Goal: Task Accomplishment & Management: Manage account settings

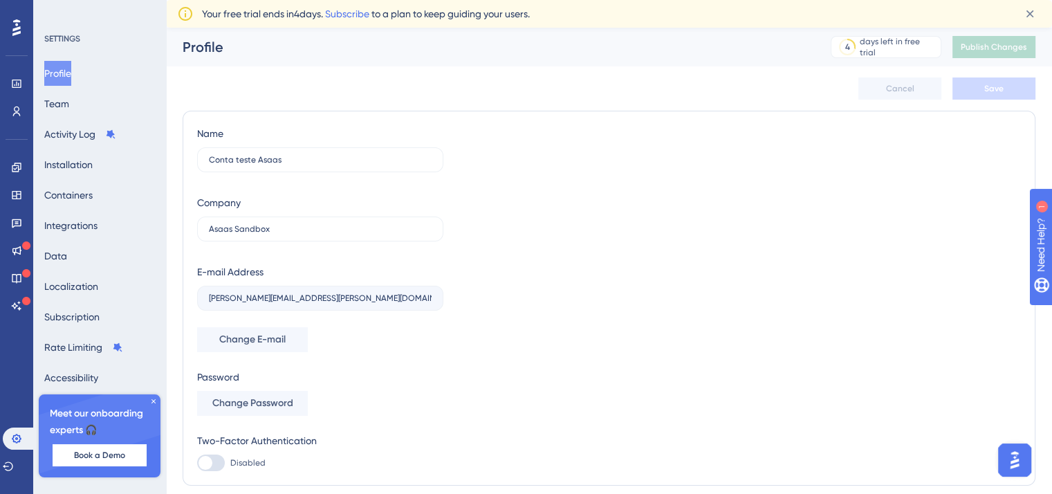
scroll to position [46, 0]
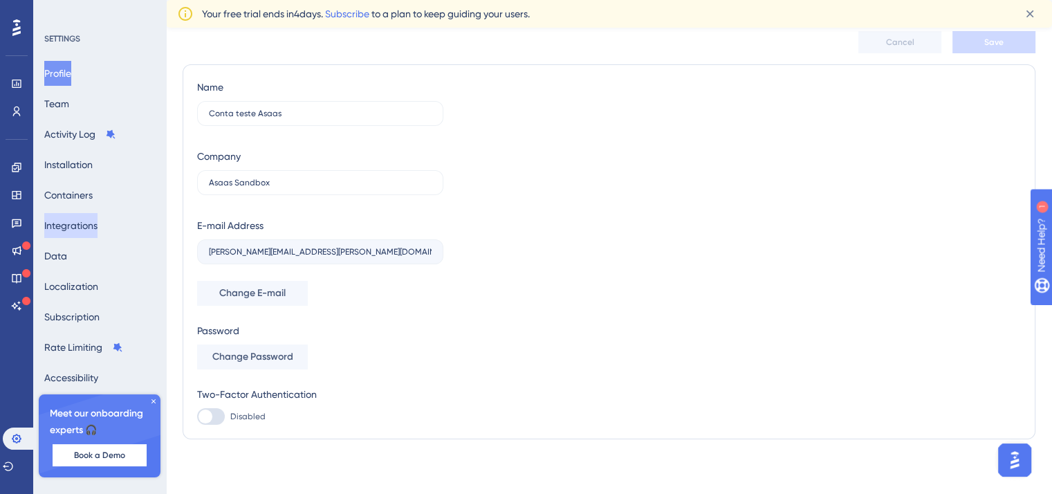
click at [91, 230] on button "Integrations" at bounding box center [70, 225] width 53 height 25
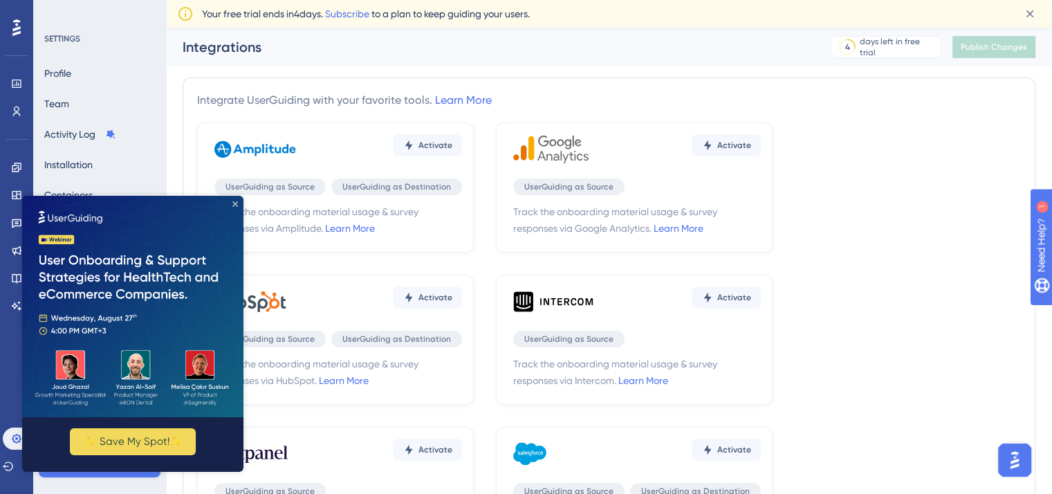
click at [234, 203] on icon "Close Preview" at bounding box center [235, 204] width 6 height 6
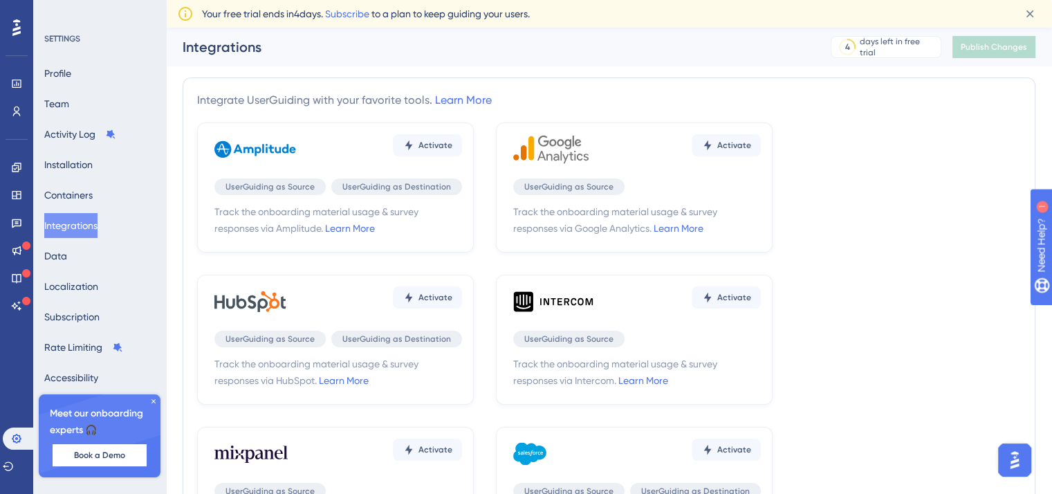
click at [154, 401] on icon at bounding box center [153, 401] width 8 height 8
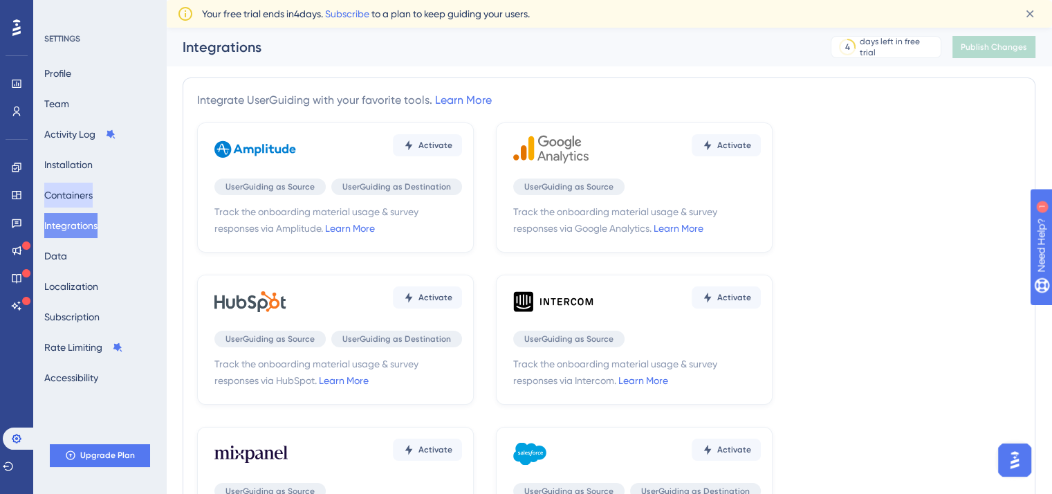
click at [75, 196] on button "Containers" at bounding box center [68, 195] width 48 height 25
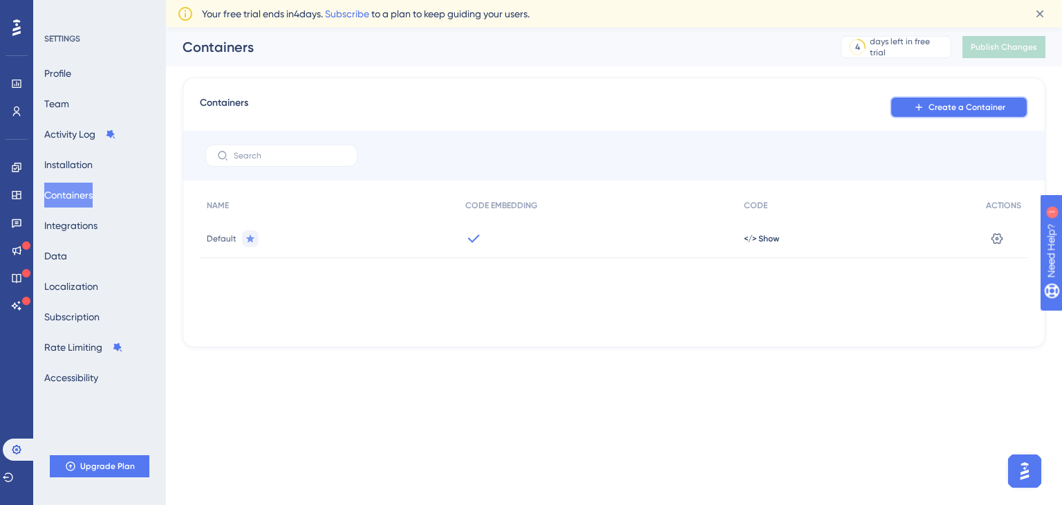
click at [968, 111] on span "Create a Container" at bounding box center [967, 107] width 77 height 11
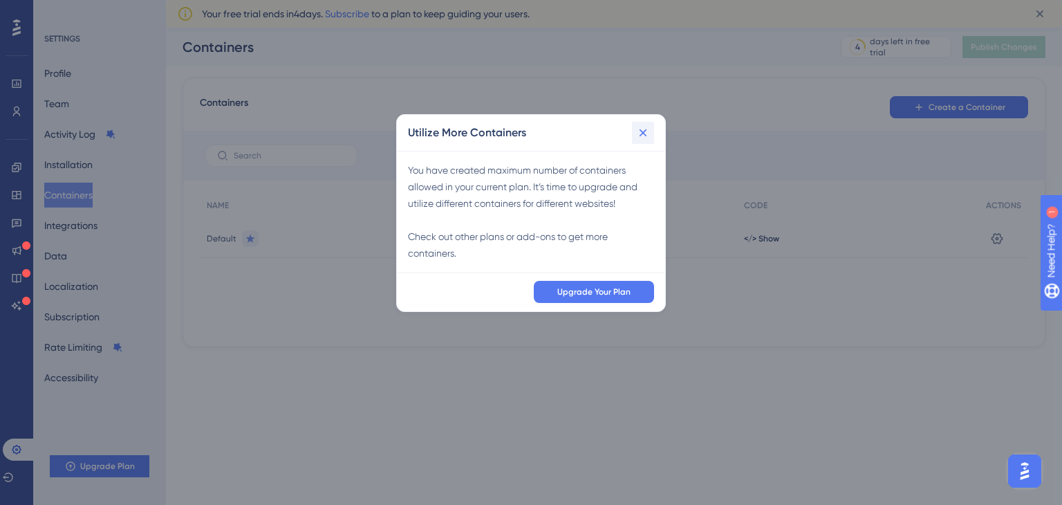
click at [641, 131] on icon at bounding box center [643, 133] width 14 height 14
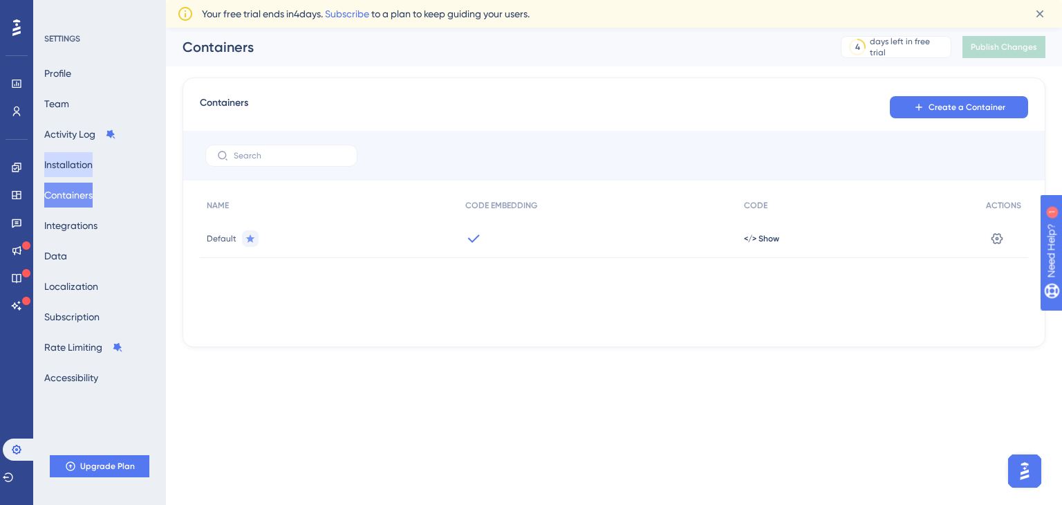
click at [91, 168] on button "Installation" at bounding box center [68, 164] width 48 height 25
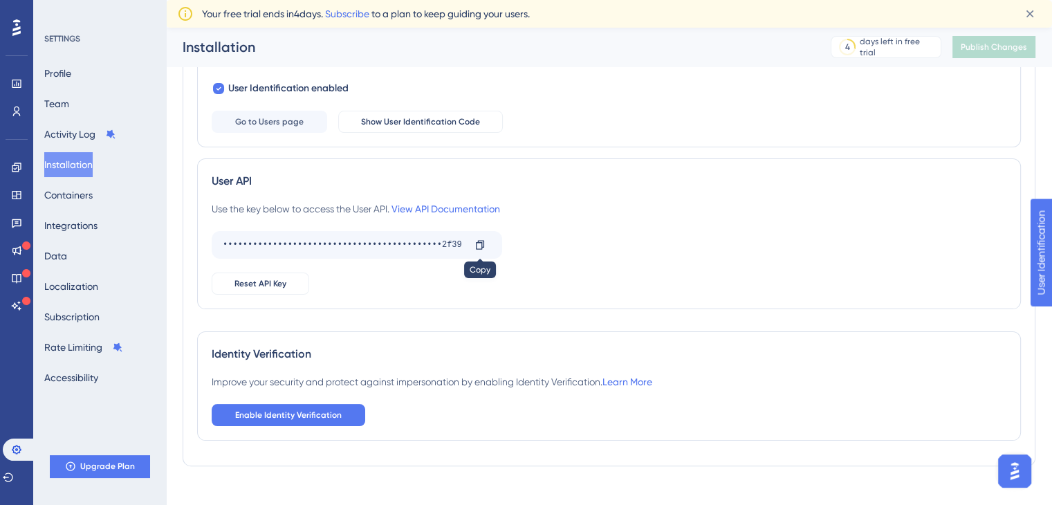
scroll to position [223, 0]
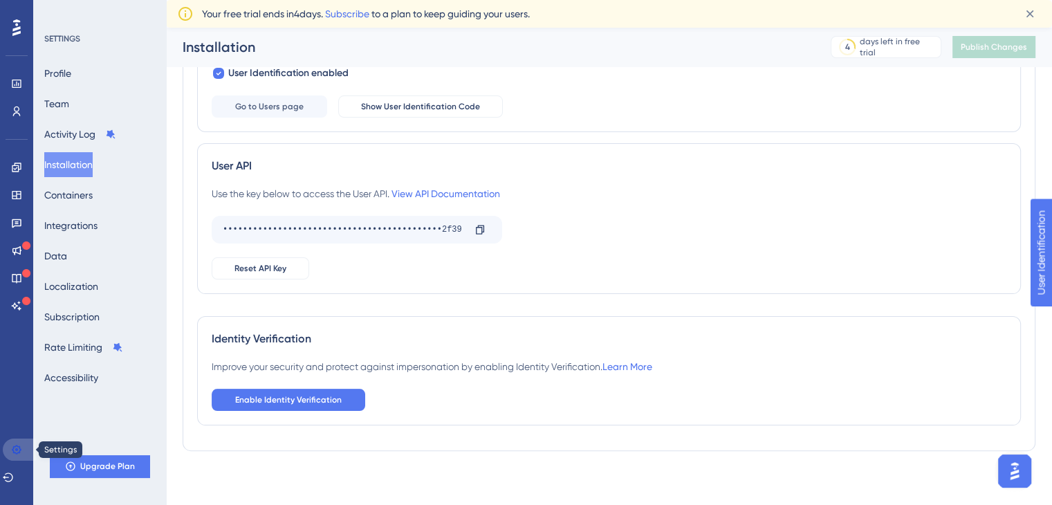
click at [15, 449] on icon at bounding box center [16, 449] width 11 height 11
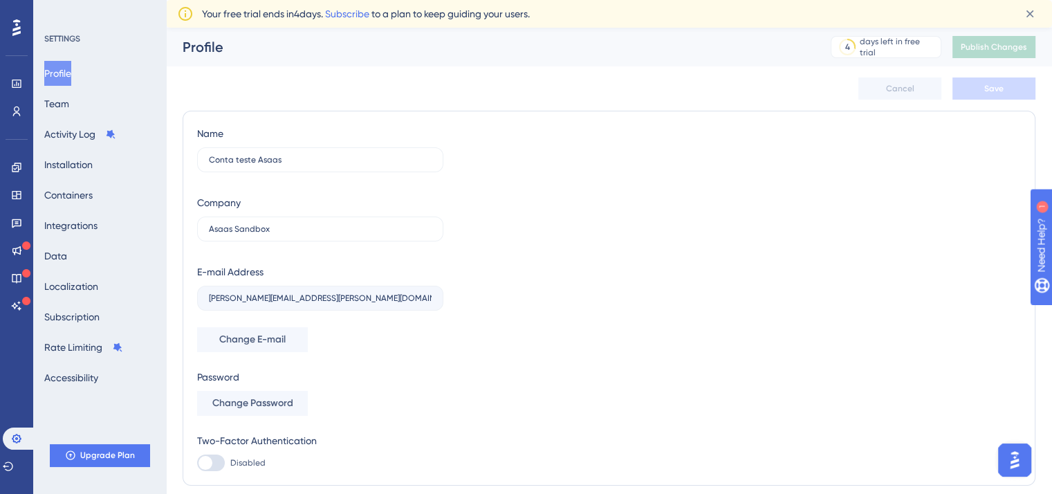
scroll to position [46, 0]
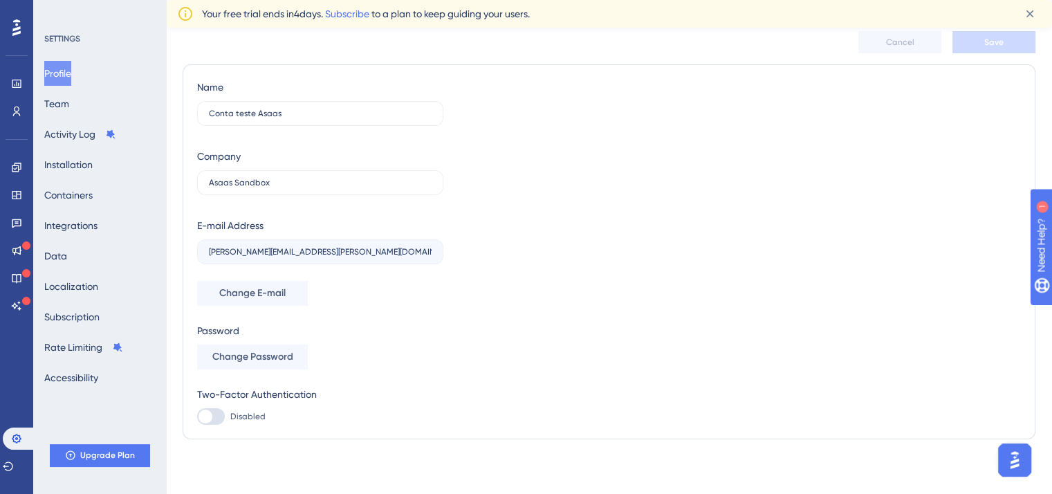
click at [84, 108] on div "Profile Team Activity Log Installation Containers Integrations Data Localizatio…" at bounding box center [100, 225] width 112 height 329
click at [68, 106] on button "Team" at bounding box center [56, 103] width 25 height 25
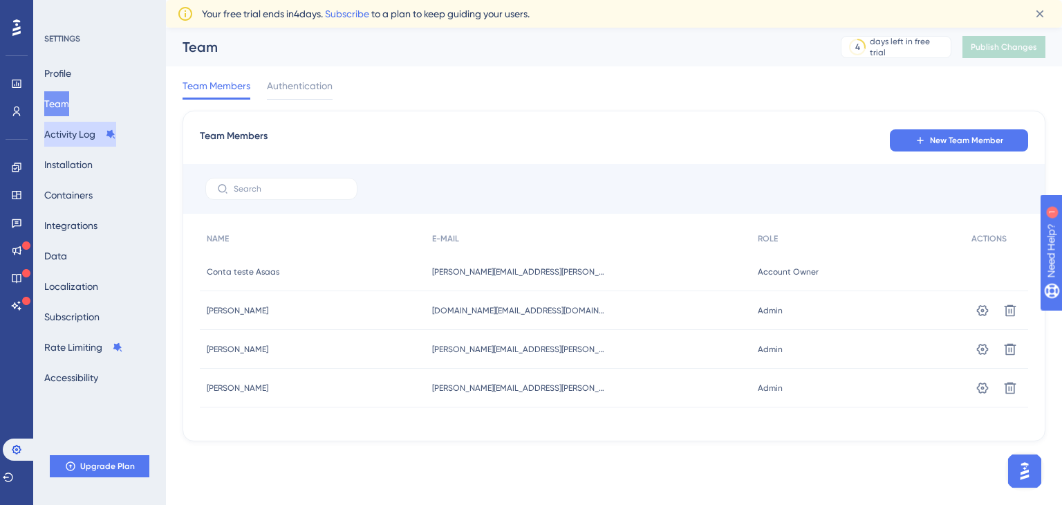
click at [76, 136] on button "Activity Log" at bounding box center [80, 134] width 72 height 25
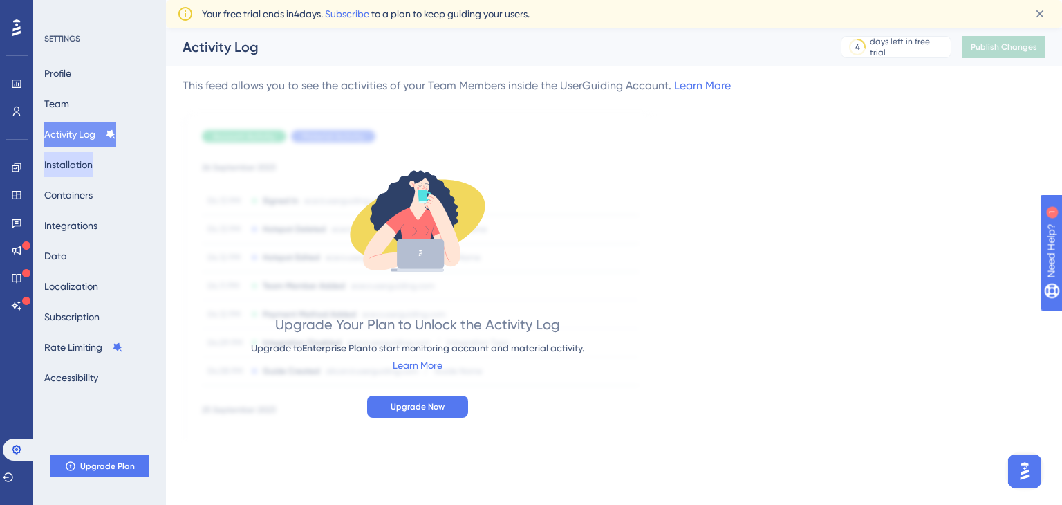
click at [72, 163] on button "Installation" at bounding box center [68, 164] width 48 height 25
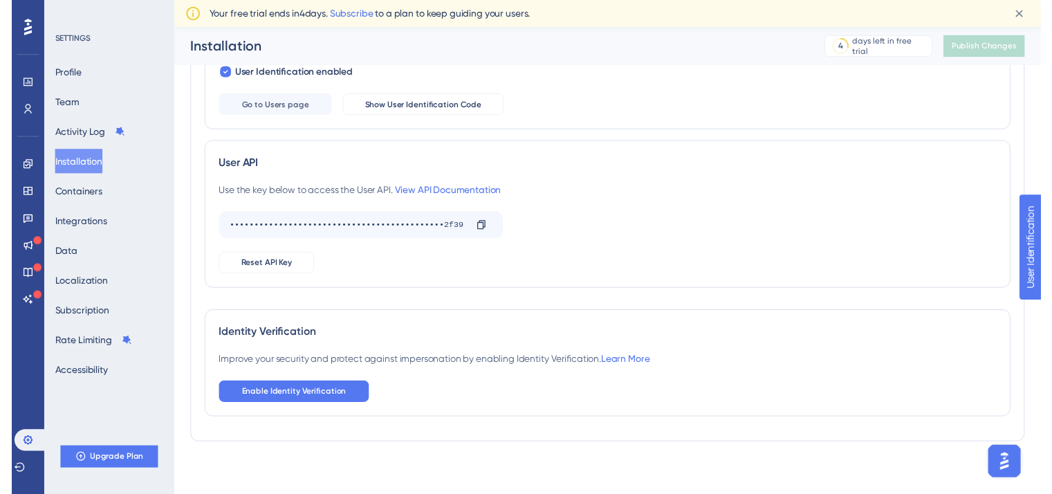
scroll to position [15, 0]
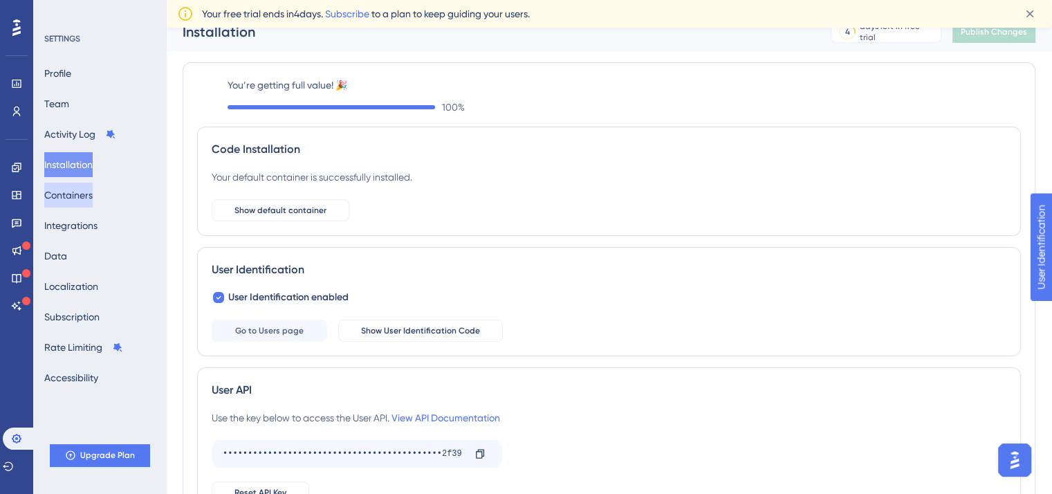
click at [93, 197] on button "Containers" at bounding box center [68, 195] width 48 height 25
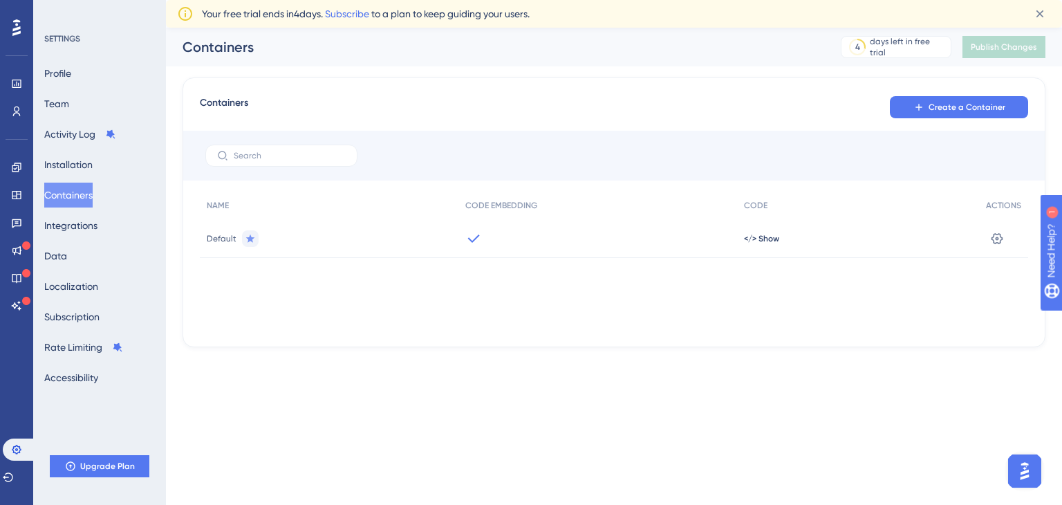
click at [219, 241] on span "Default" at bounding box center [222, 238] width 30 height 11
click at [992, 242] on icon at bounding box center [998, 239] width 14 height 14
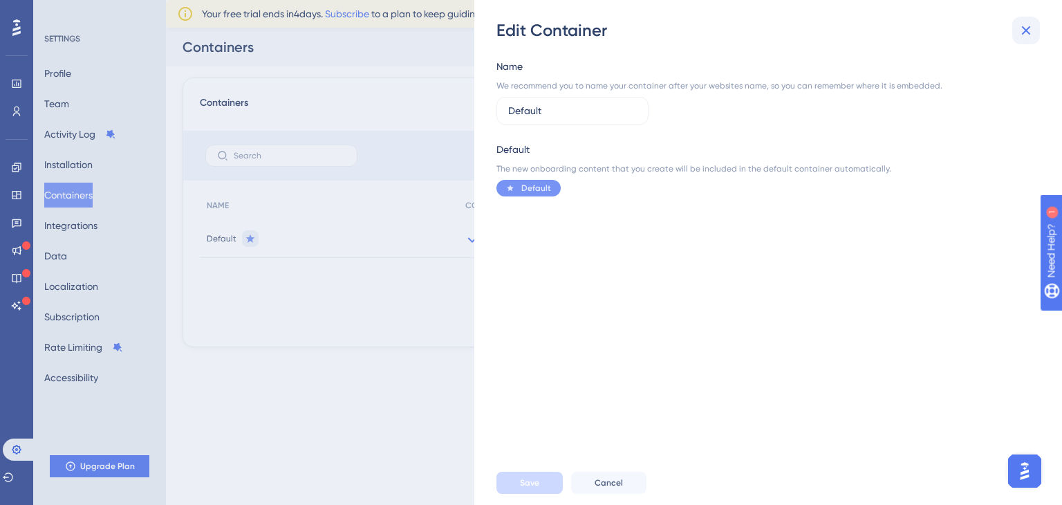
click at [1026, 30] on icon at bounding box center [1026, 30] width 9 height 9
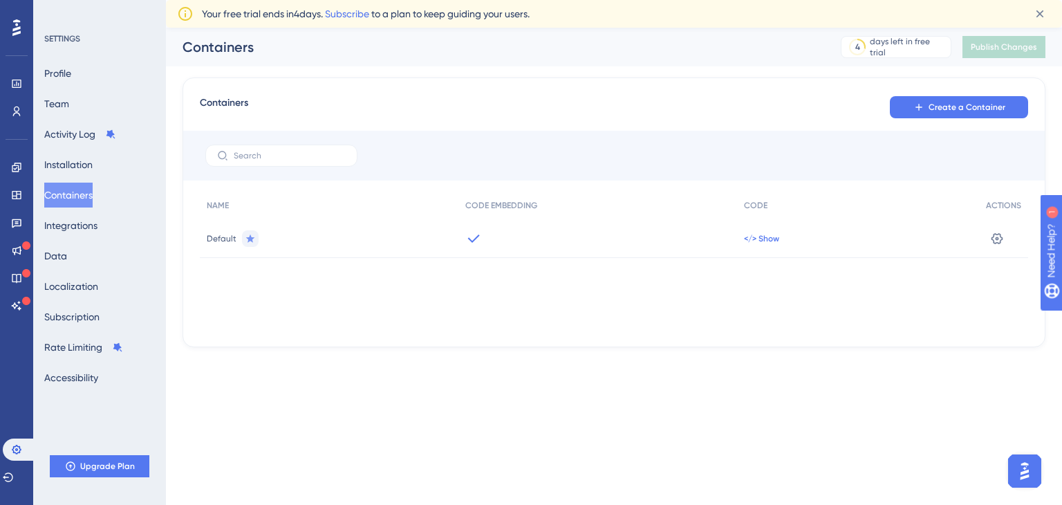
click at [760, 238] on span "</> Show" at bounding box center [761, 238] width 35 height 11
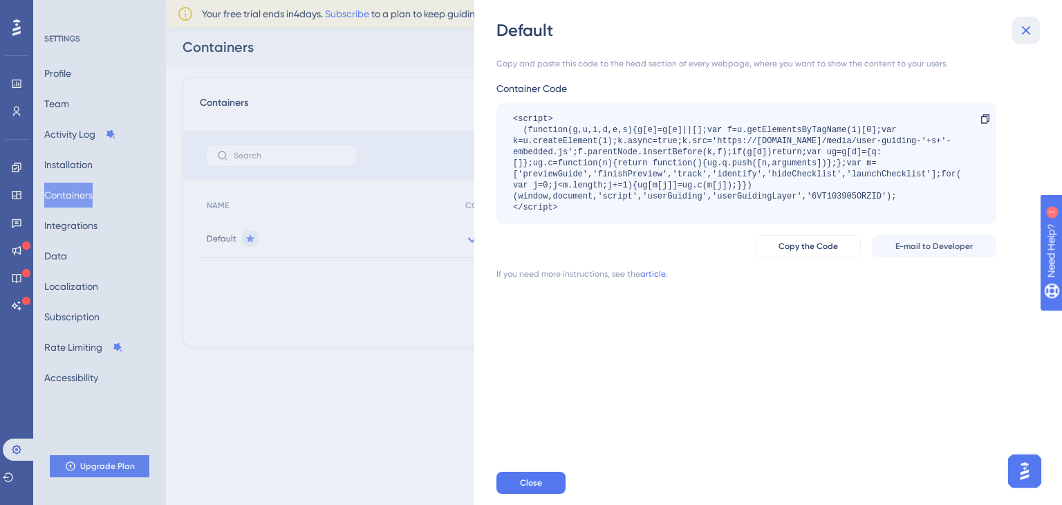
click at [1029, 26] on icon at bounding box center [1026, 30] width 17 height 17
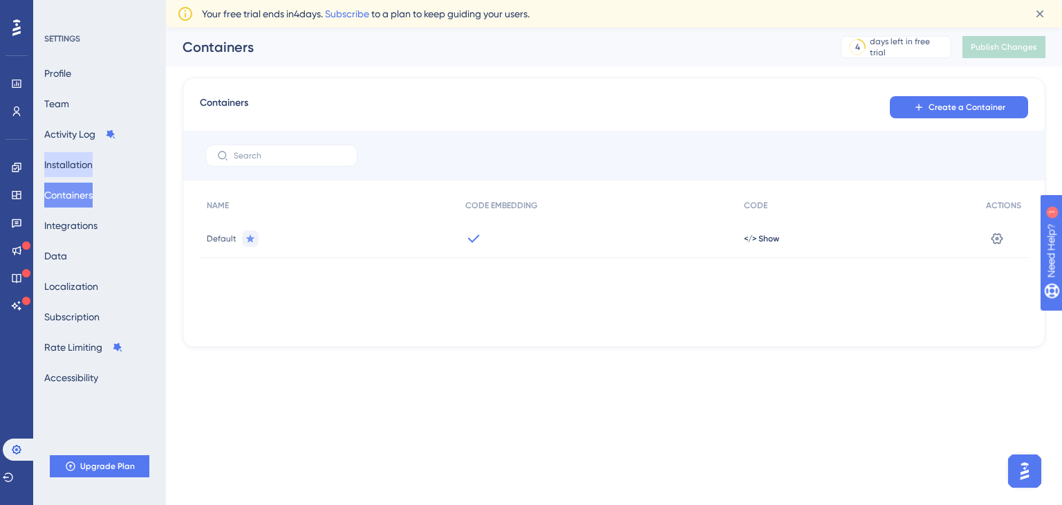
click at [93, 165] on button "Installation" at bounding box center [68, 164] width 48 height 25
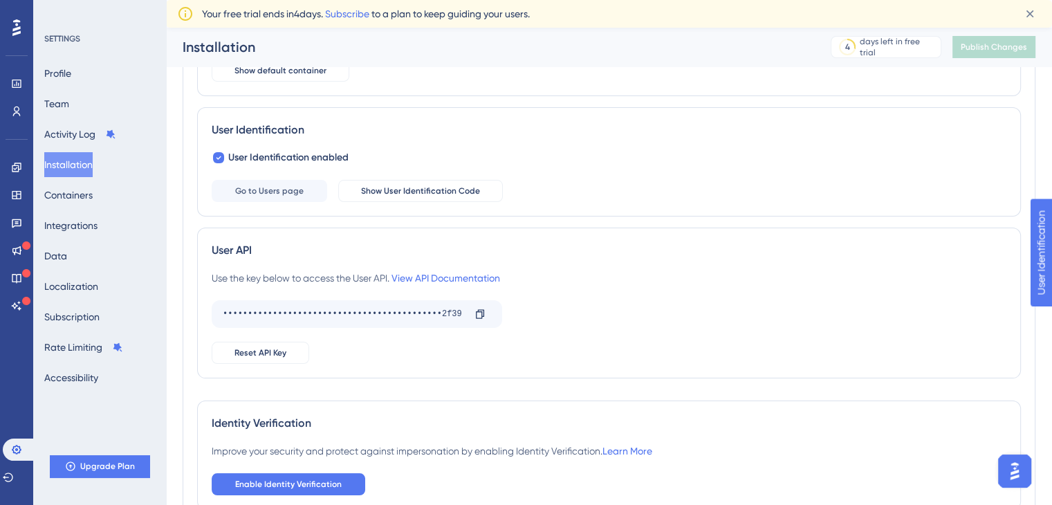
scroll to position [223, 0]
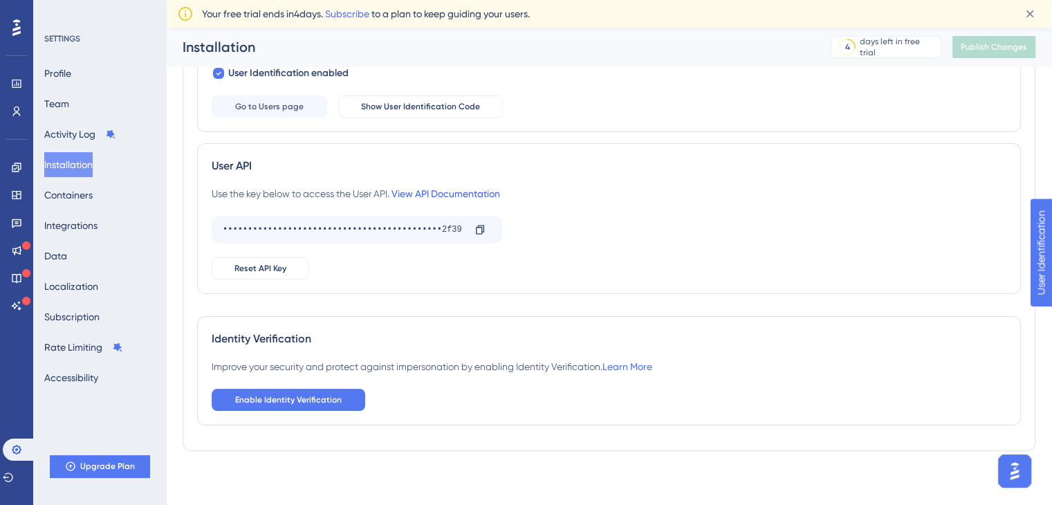
click at [452, 194] on link "View API Documentation" at bounding box center [446, 193] width 109 height 11
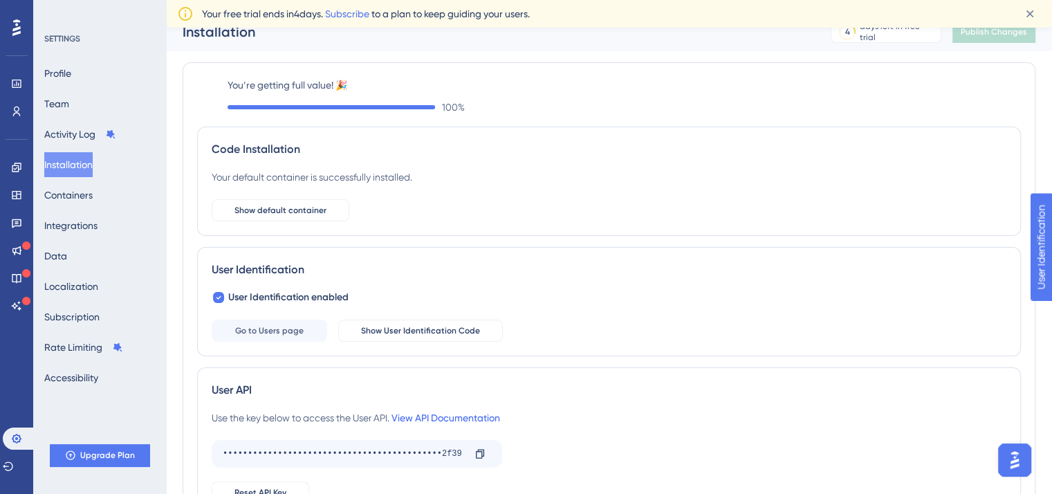
scroll to position [0, 0]
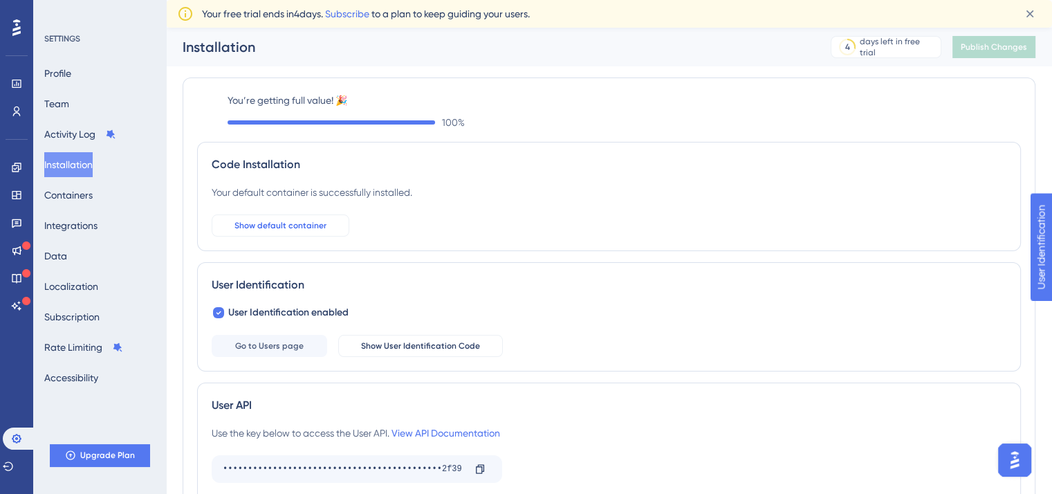
click at [322, 229] on span "Show default container" at bounding box center [280, 225] width 92 height 11
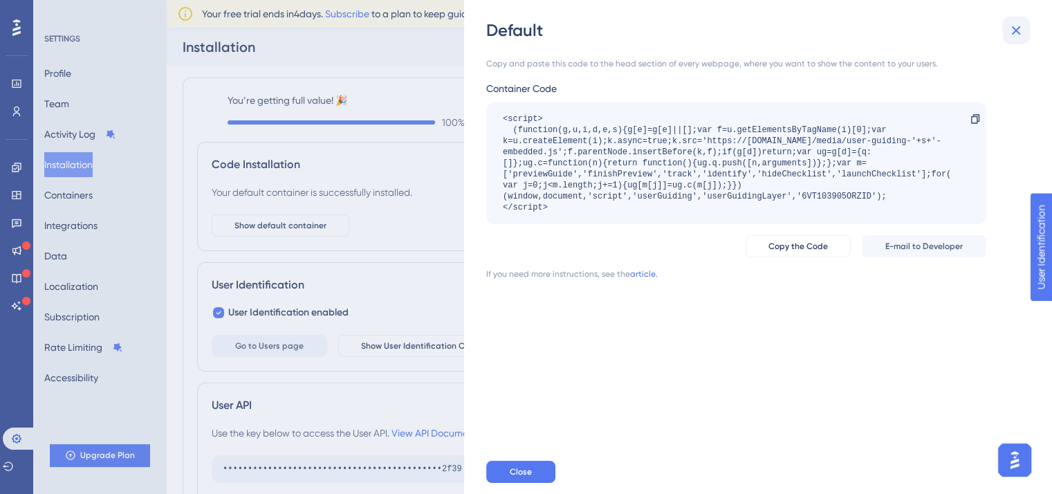
click at [1018, 29] on icon at bounding box center [1016, 30] width 17 height 17
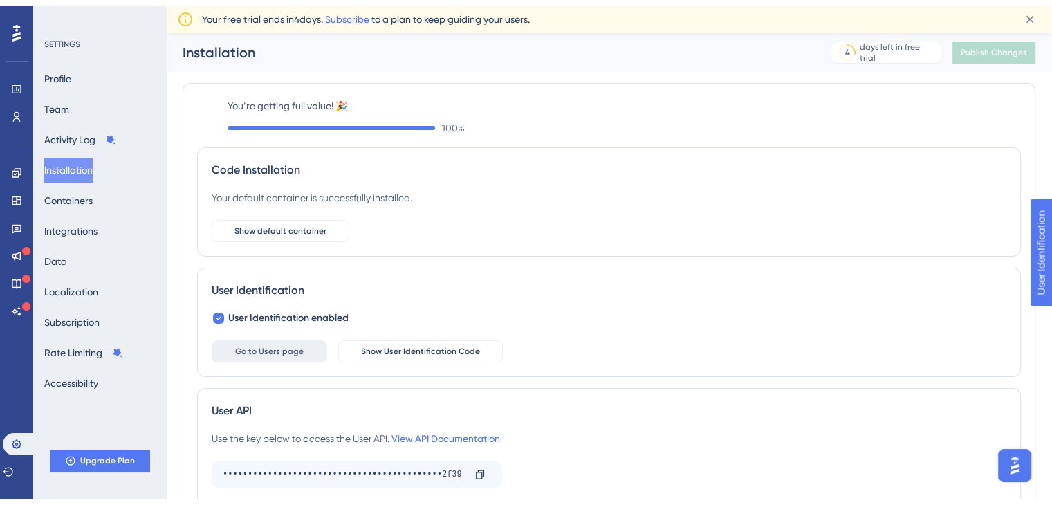
scroll to position [69, 0]
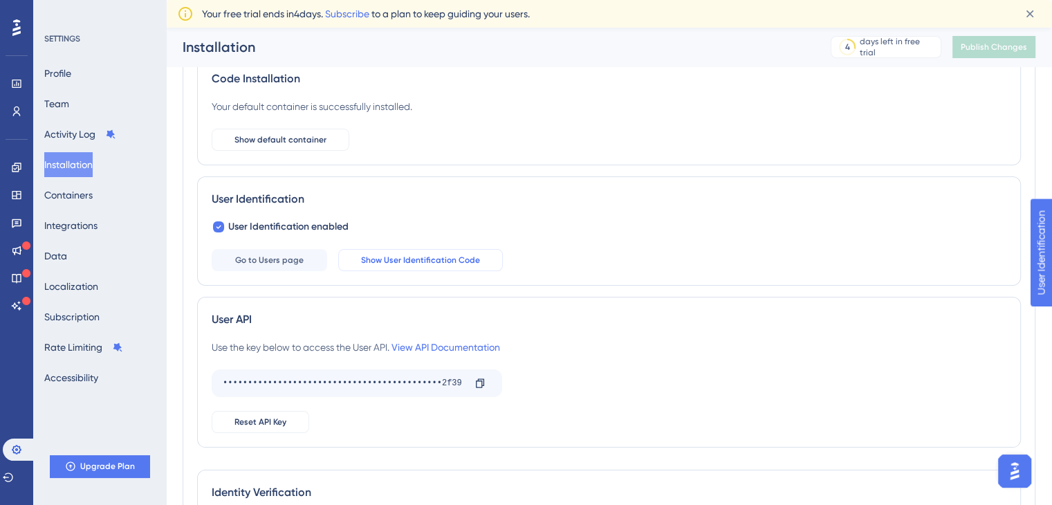
click at [380, 264] on span "Show User Identification Code" at bounding box center [420, 260] width 119 height 11
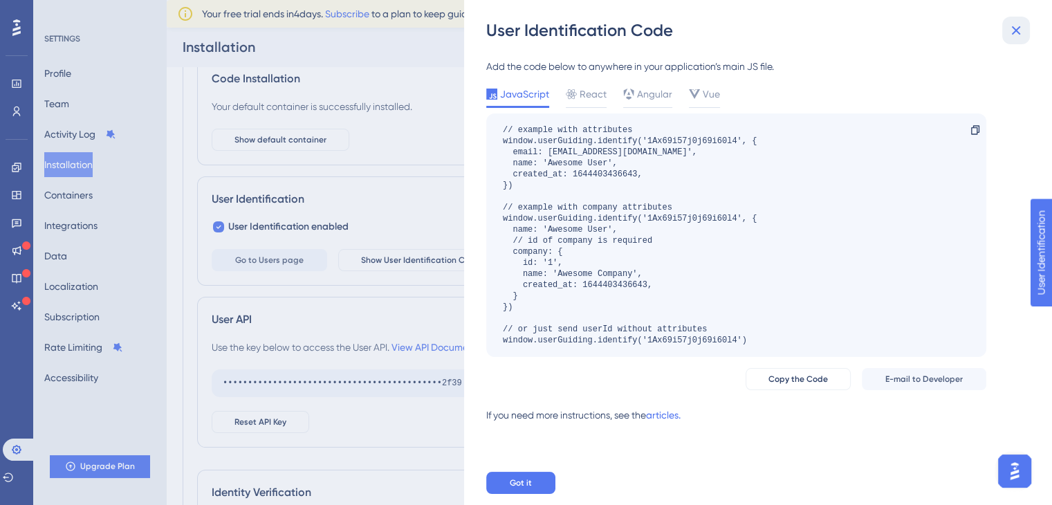
click at [1021, 32] on icon at bounding box center [1016, 30] width 17 height 17
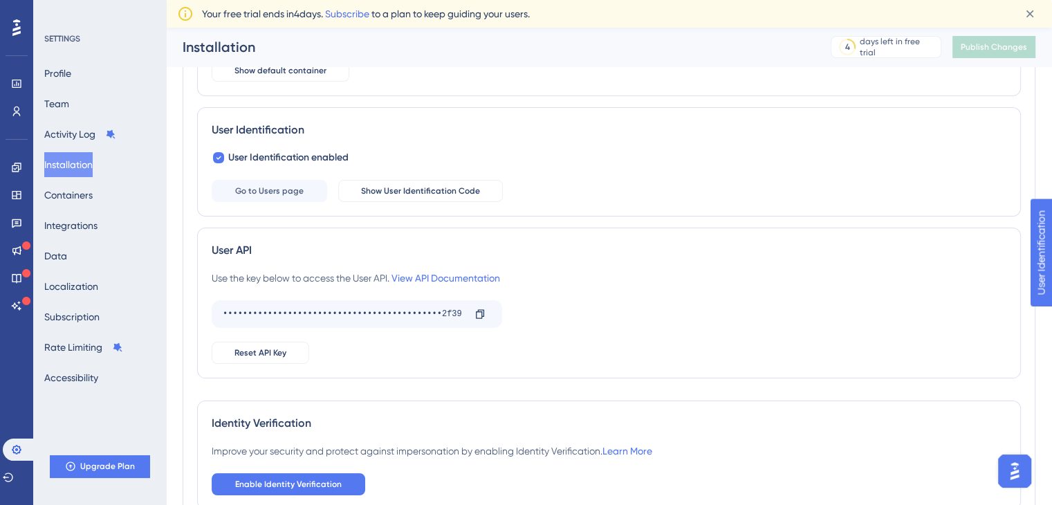
scroll to position [223, 0]
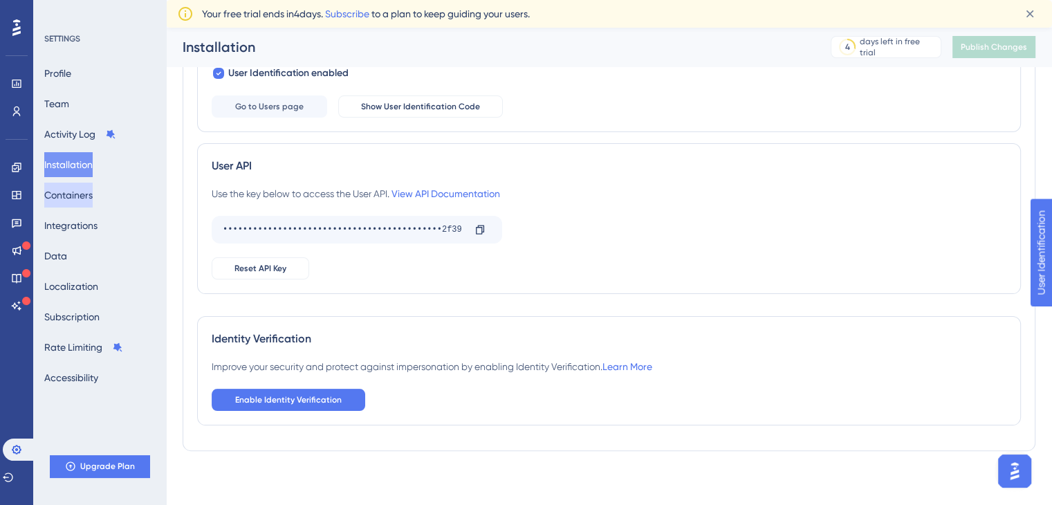
click at [83, 194] on button "Containers" at bounding box center [68, 195] width 48 height 25
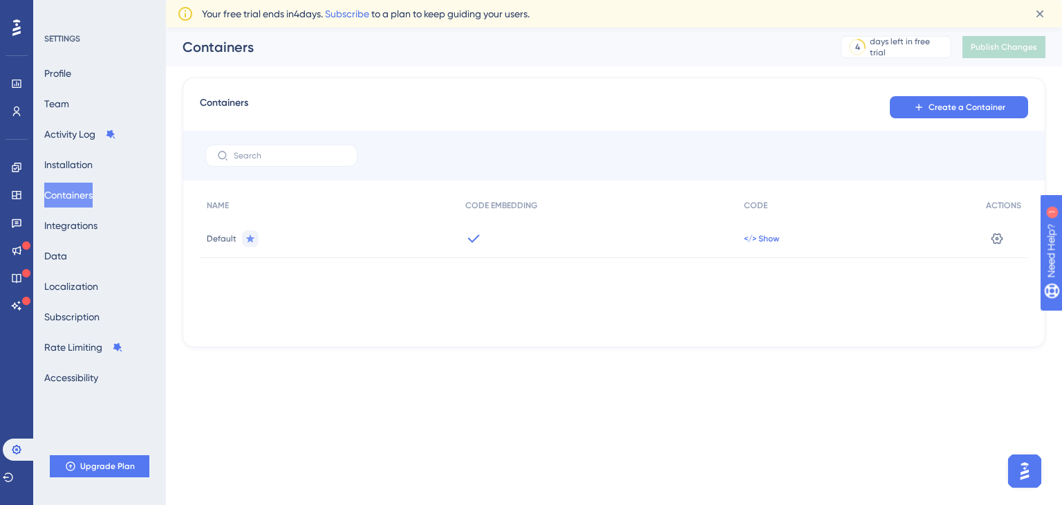
click at [766, 240] on span "</> Show" at bounding box center [761, 238] width 35 height 11
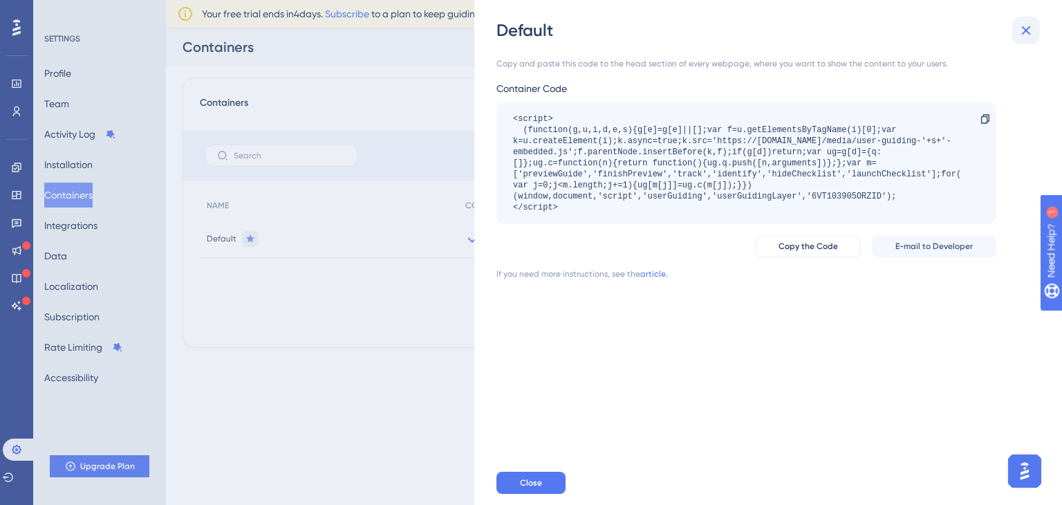
click at [1020, 32] on icon at bounding box center [1026, 30] width 17 height 17
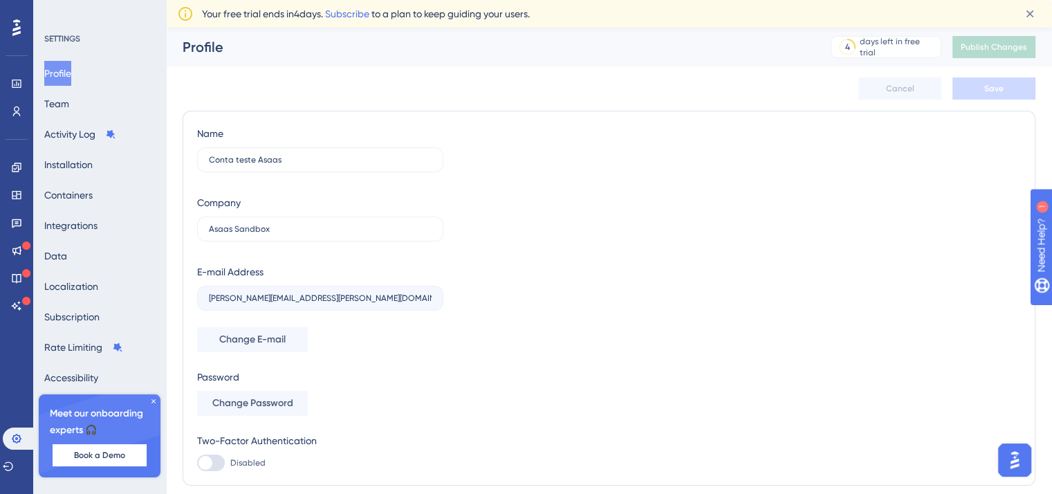
click at [94, 108] on div "Profile Team Activity Log Installation Containers Integrations Data Localizatio…" at bounding box center [100, 225] width 112 height 329
click at [65, 104] on button "Team" at bounding box center [56, 103] width 25 height 25
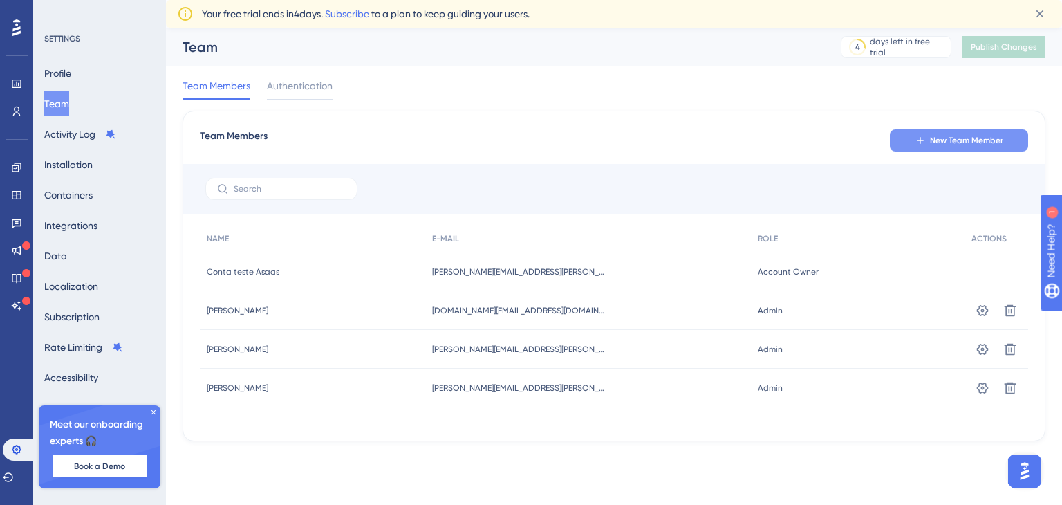
click at [920, 138] on icon at bounding box center [920, 140] width 11 height 11
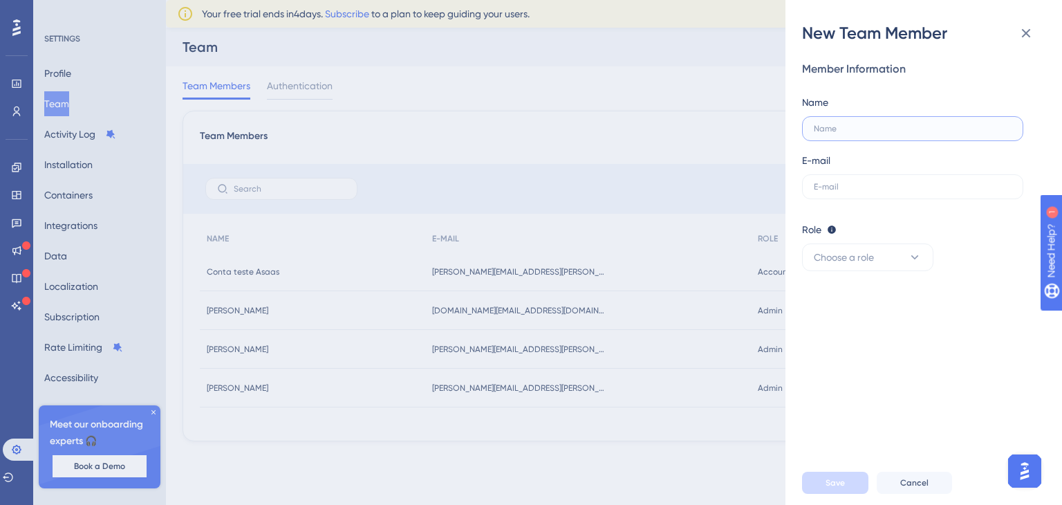
click at [836, 129] on input "text" at bounding box center [913, 129] width 198 height 10
type input "[PERSON_NAME]"
click at [854, 188] on input "text" at bounding box center [913, 187] width 198 height 10
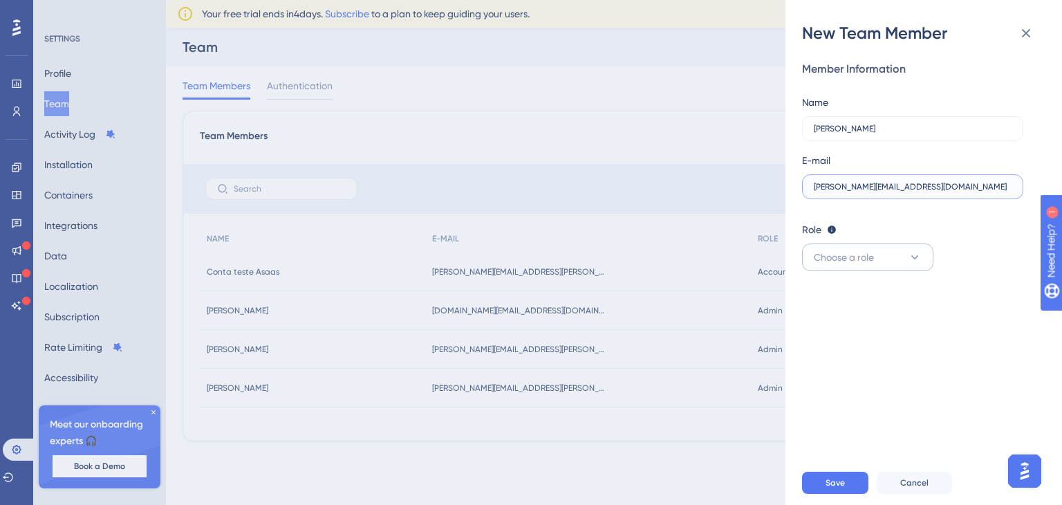
type input "[PERSON_NAME][EMAIL_ADDRESS][DOMAIN_NAME]"
click at [858, 259] on span "Choose a role" at bounding box center [844, 257] width 60 height 17
click at [855, 299] on div "Admin Admin" at bounding box center [867, 300] width 91 height 28
click at [830, 488] on button "Save" at bounding box center [835, 483] width 66 height 22
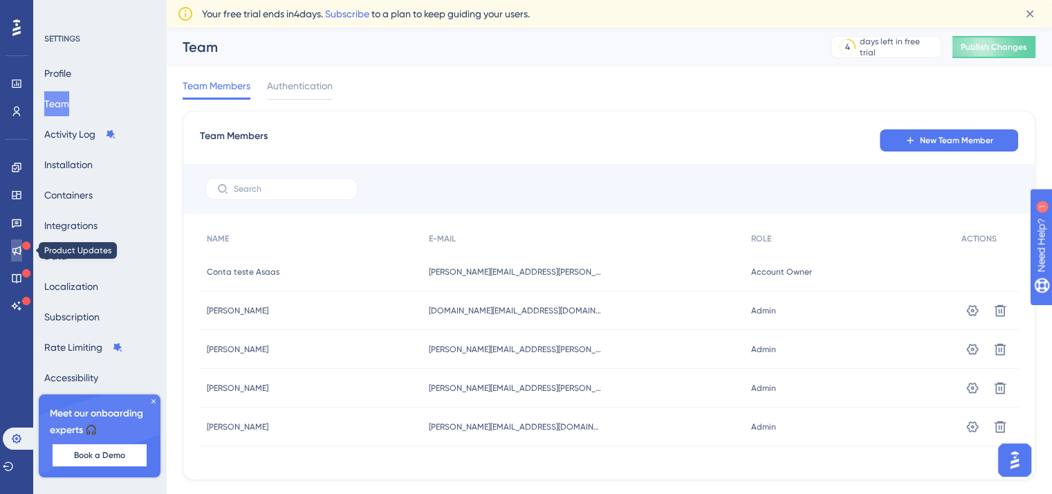
click at [19, 252] on icon at bounding box center [16, 250] width 11 height 11
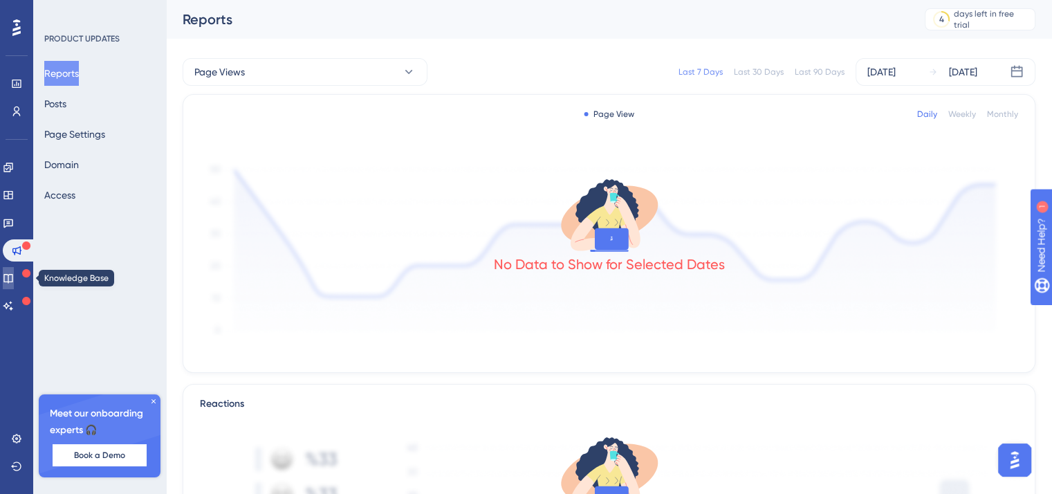
click at [14, 275] on icon at bounding box center [8, 278] width 11 height 11
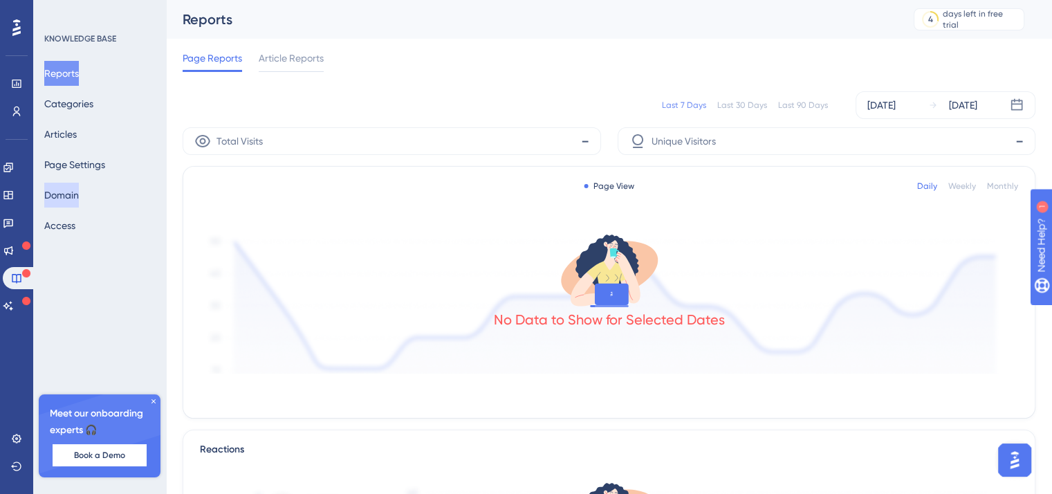
click at [77, 200] on button "Domain" at bounding box center [61, 195] width 35 height 25
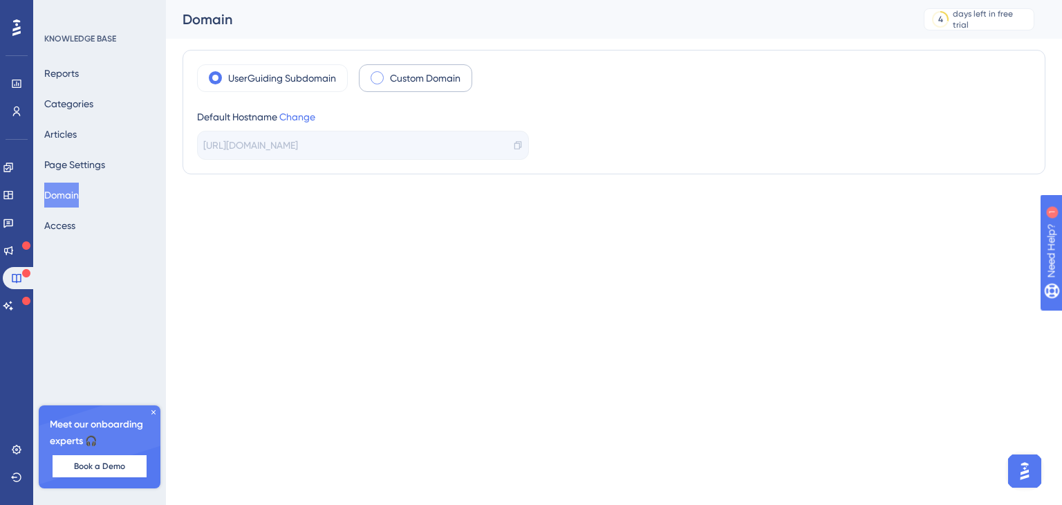
click at [381, 81] on span at bounding box center [377, 77] width 13 height 13
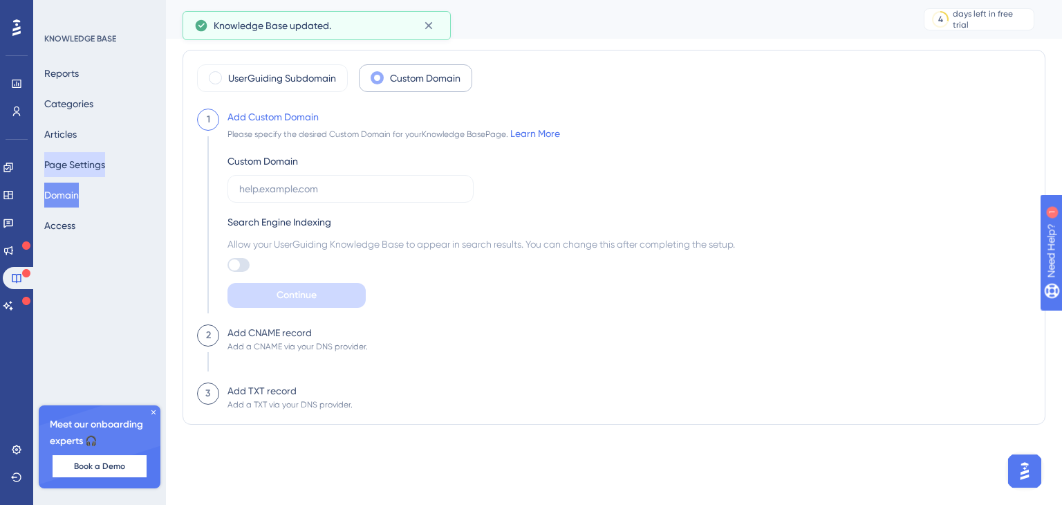
click at [83, 165] on button "Page Settings" at bounding box center [74, 164] width 61 height 25
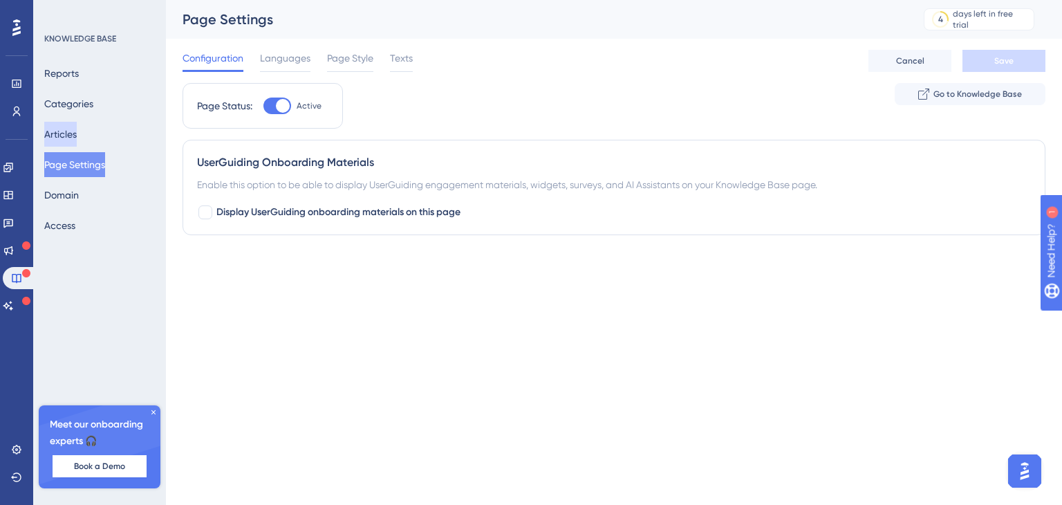
click at [68, 133] on button "Articles" at bounding box center [60, 134] width 33 height 25
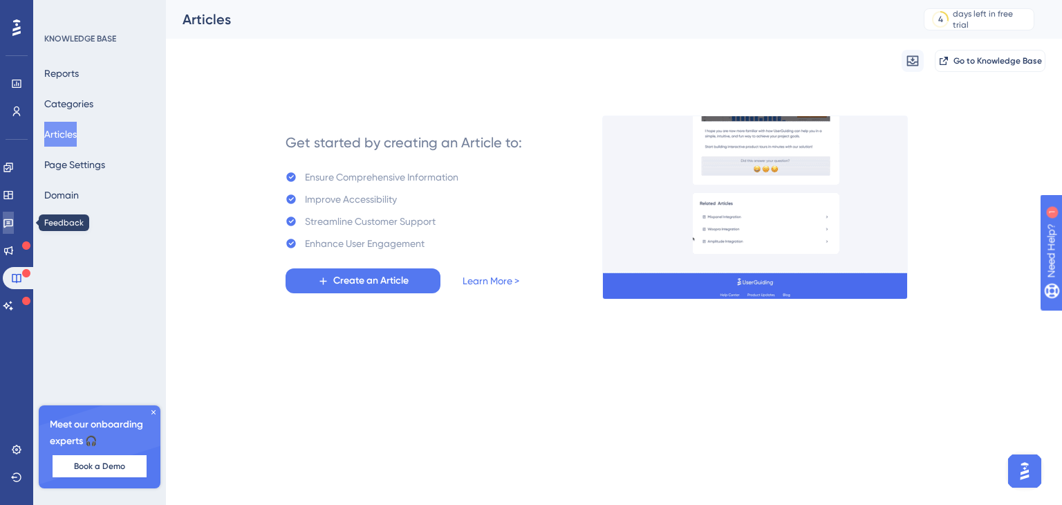
click at [14, 221] on icon at bounding box center [8, 222] width 11 height 11
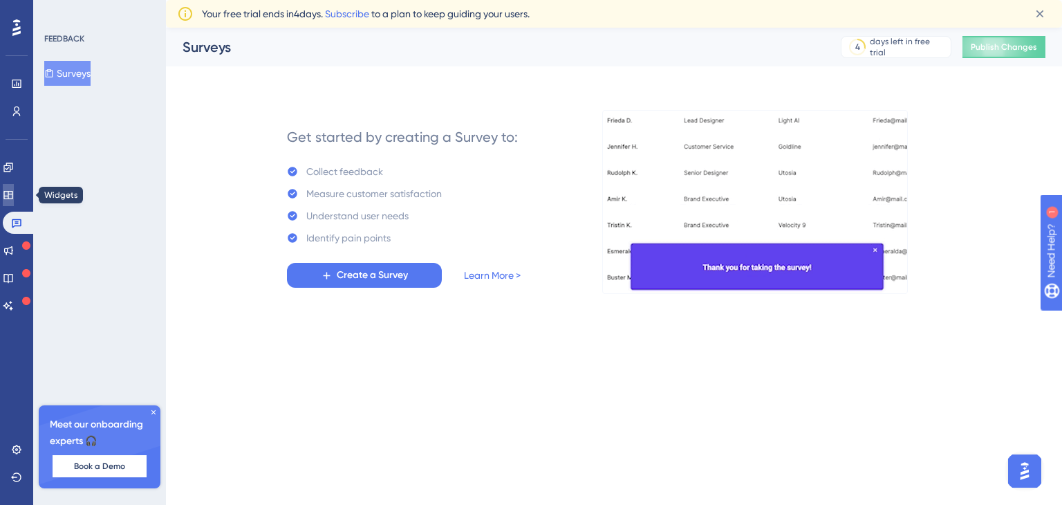
click at [14, 197] on icon at bounding box center [8, 195] width 11 height 11
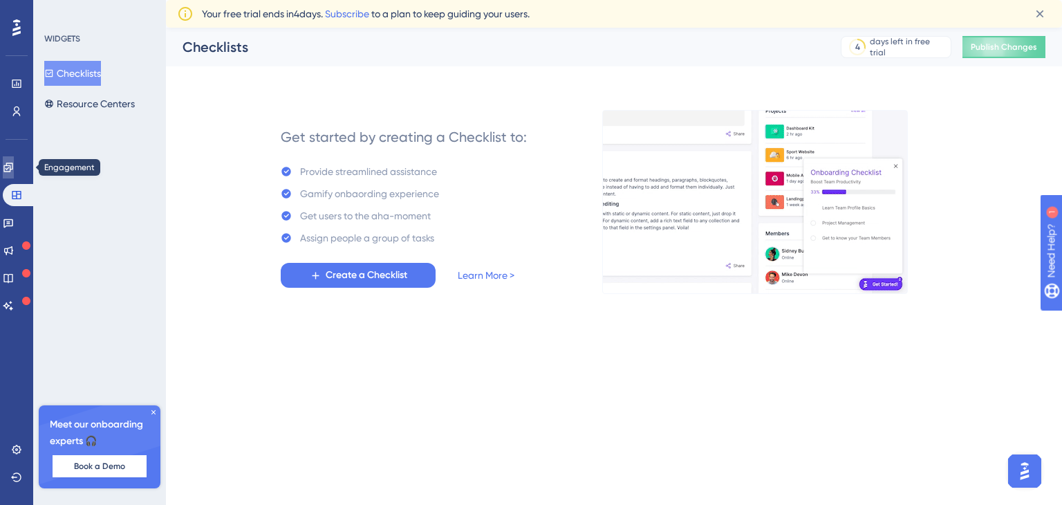
click at [14, 172] on icon at bounding box center [8, 167] width 11 height 11
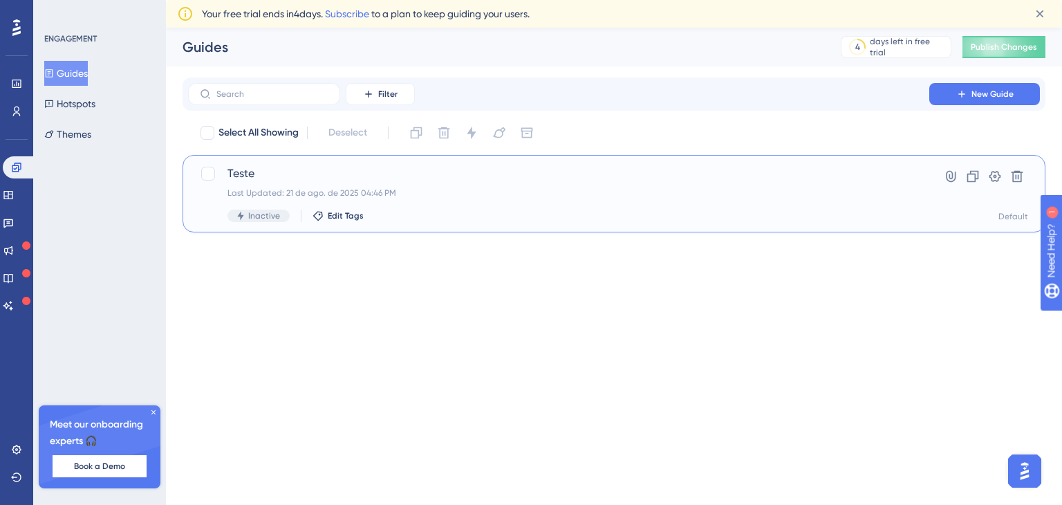
click at [405, 186] on div "Teste Last Updated: 21 de ago. de 2025 04:46 PM Inactive Edit Tags" at bounding box center [559, 193] width 663 height 57
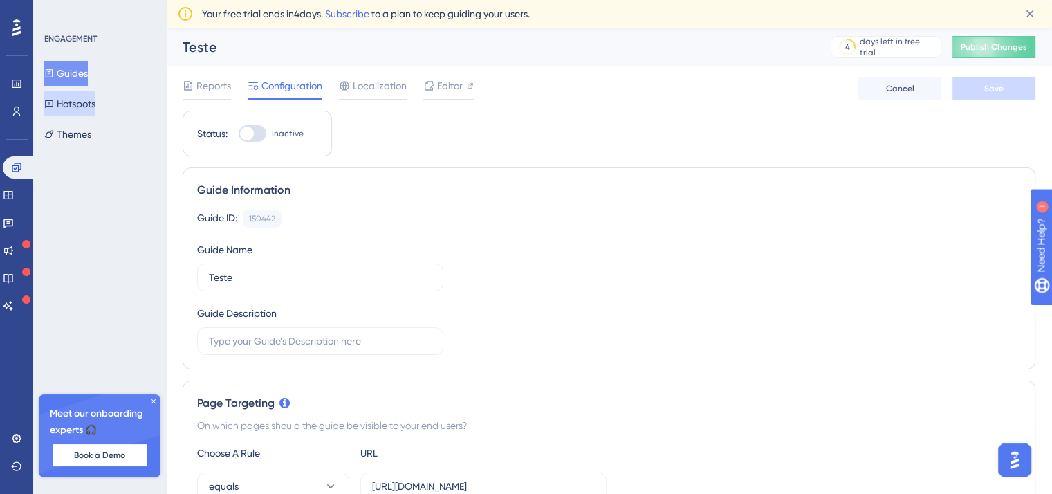
click at [73, 101] on button "Hotspots" at bounding box center [69, 103] width 51 height 25
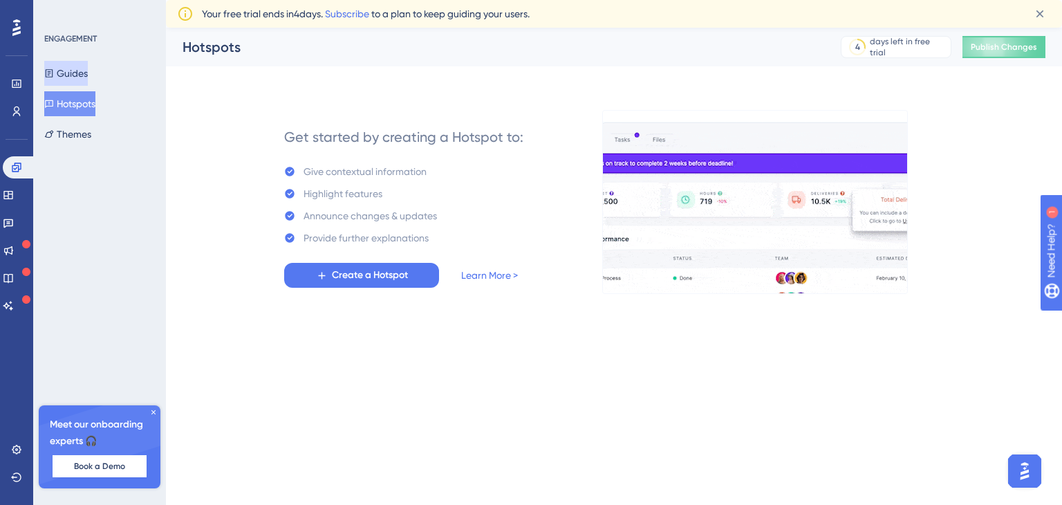
click at [80, 75] on button "Guides" at bounding box center [66, 73] width 44 height 25
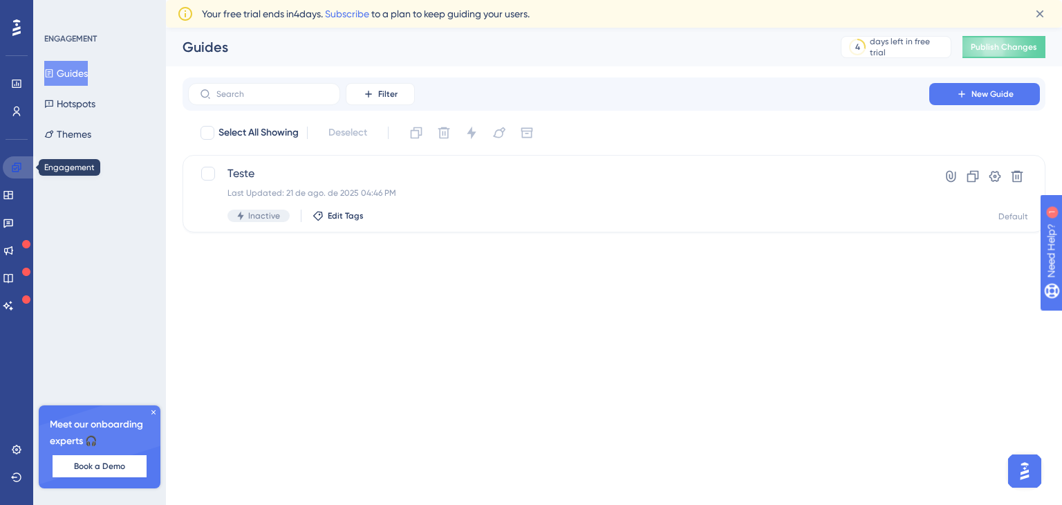
click at [23, 163] on link at bounding box center [19, 167] width 33 height 22
click at [13, 172] on icon at bounding box center [16, 167] width 9 height 9
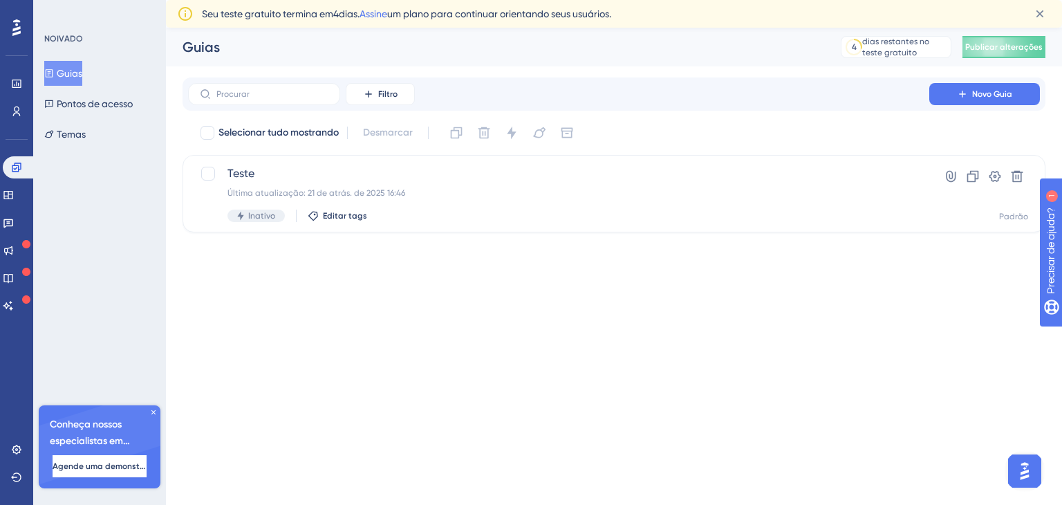
click at [537, 52] on div "Guias" at bounding box center [495, 46] width 624 height 19
